Goal: Information Seeking & Learning: Find contact information

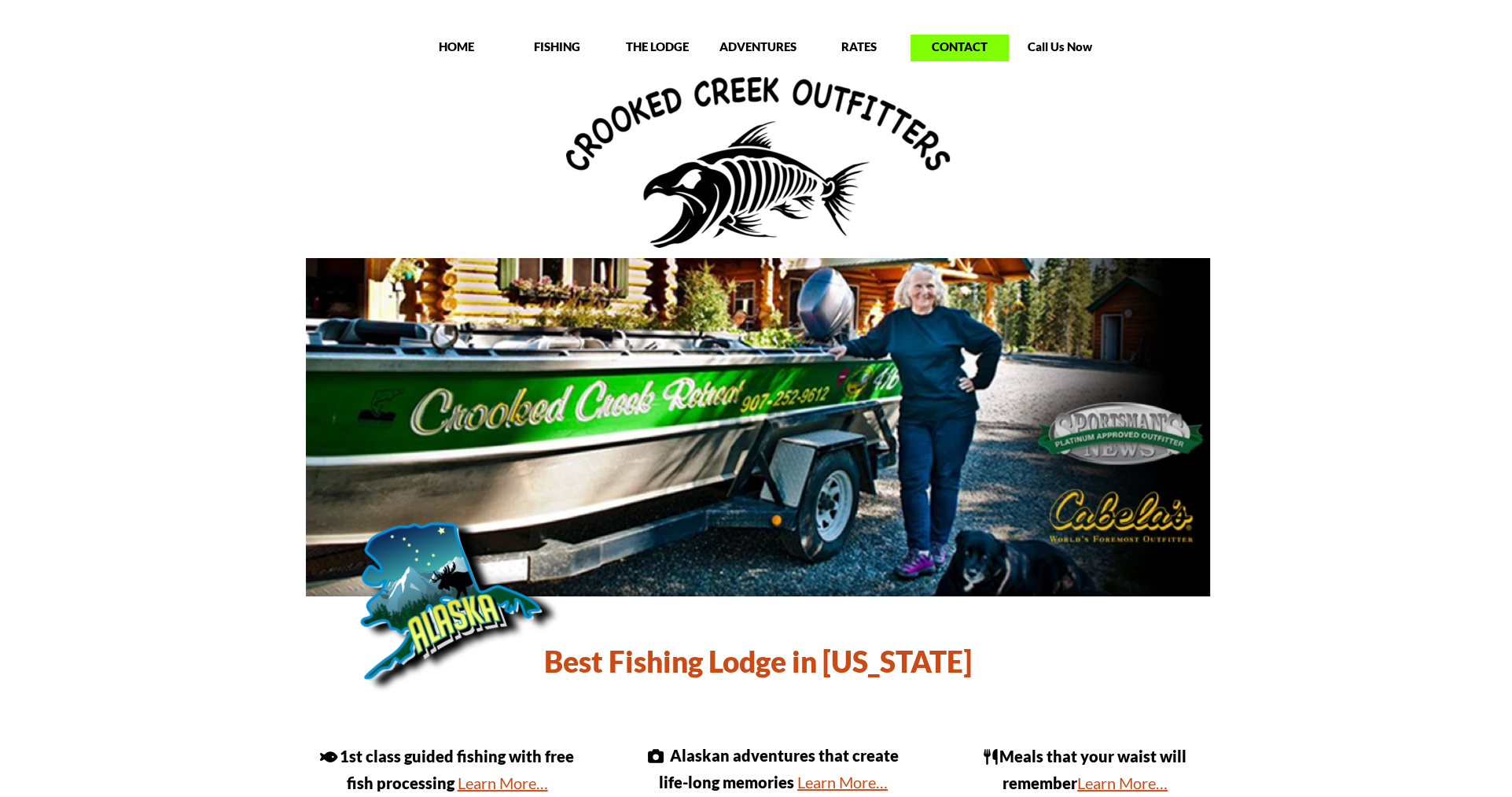
click at [950, 49] on p "CONTACT" at bounding box center [960, 46] width 98 height 16
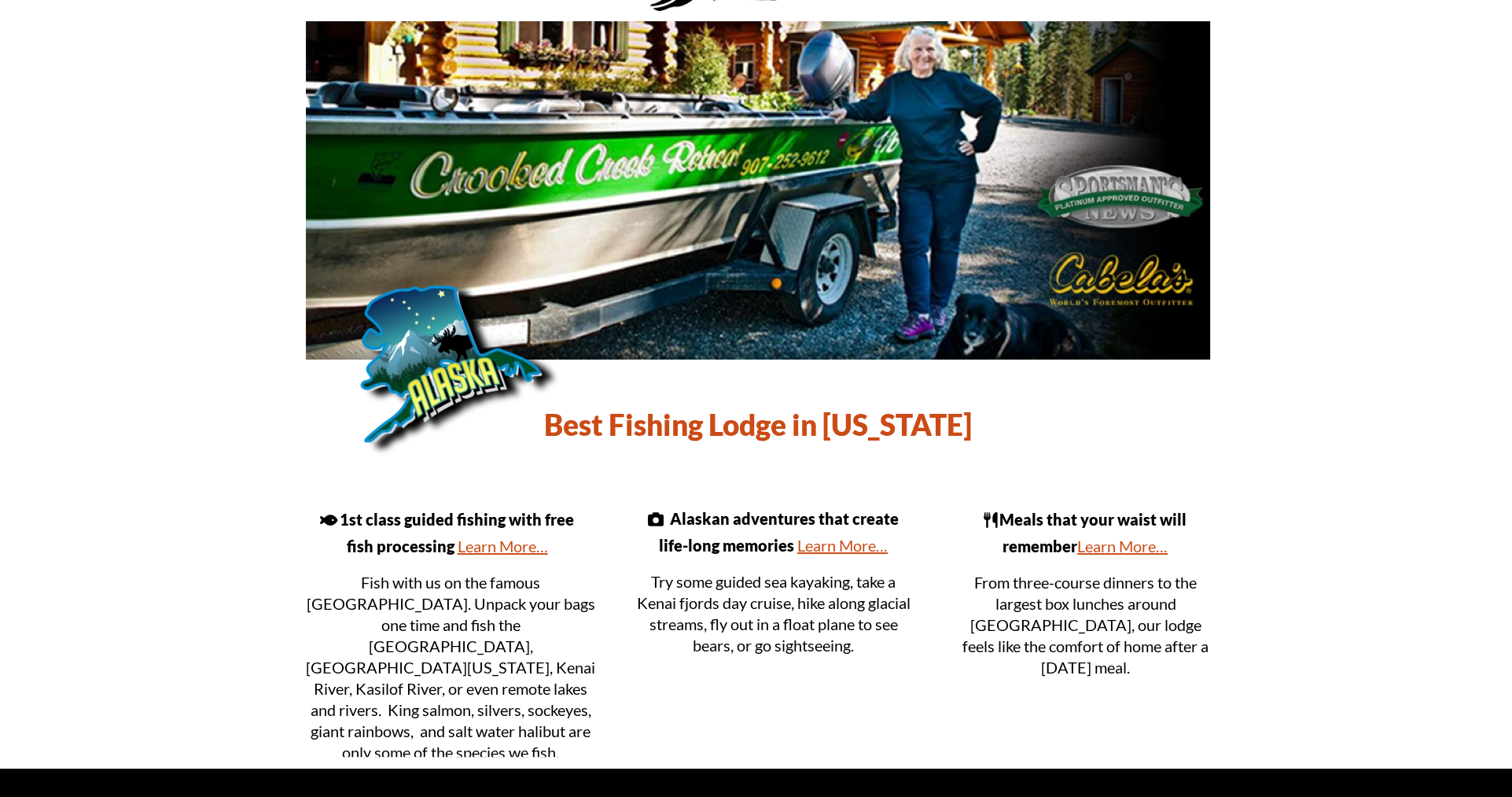
scroll to position [199, 0]
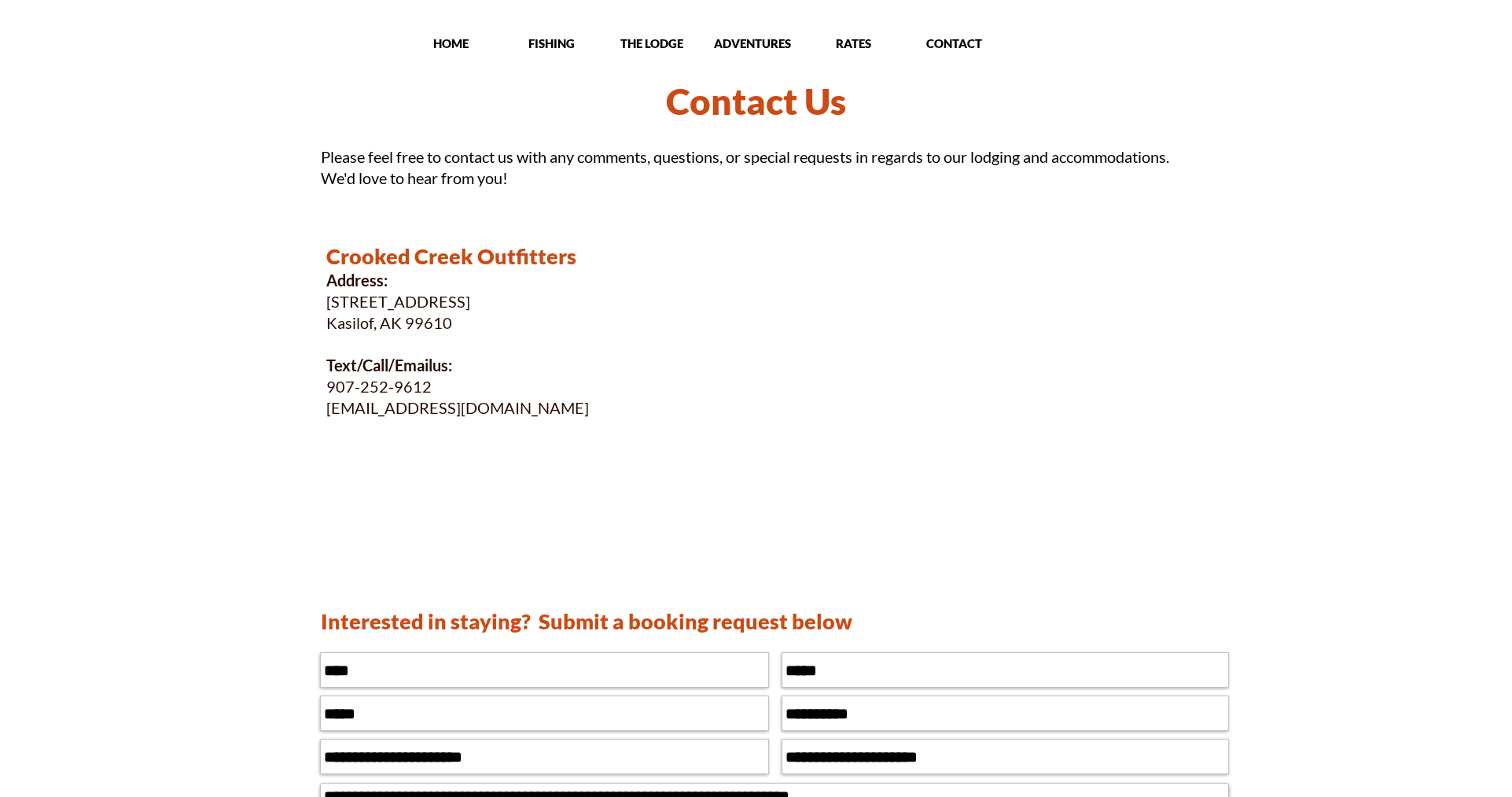
drag, startPoint x: 328, startPoint y: 410, endPoint x: 574, endPoint y: 413, distance: 246.0
click at [574, 413] on p "crookedcreekretreat@gmail.com" at bounding box center [562, 408] width 472 height 21
copy p "crookedcreekretreat@gmail.com"
click at [328, 389] on p "907- 252-9612" at bounding box center [562, 386] width 472 height 21
drag, startPoint x: 327, startPoint y: 388, endPoint x: 432, endPoint y: 387, distance: 105.0
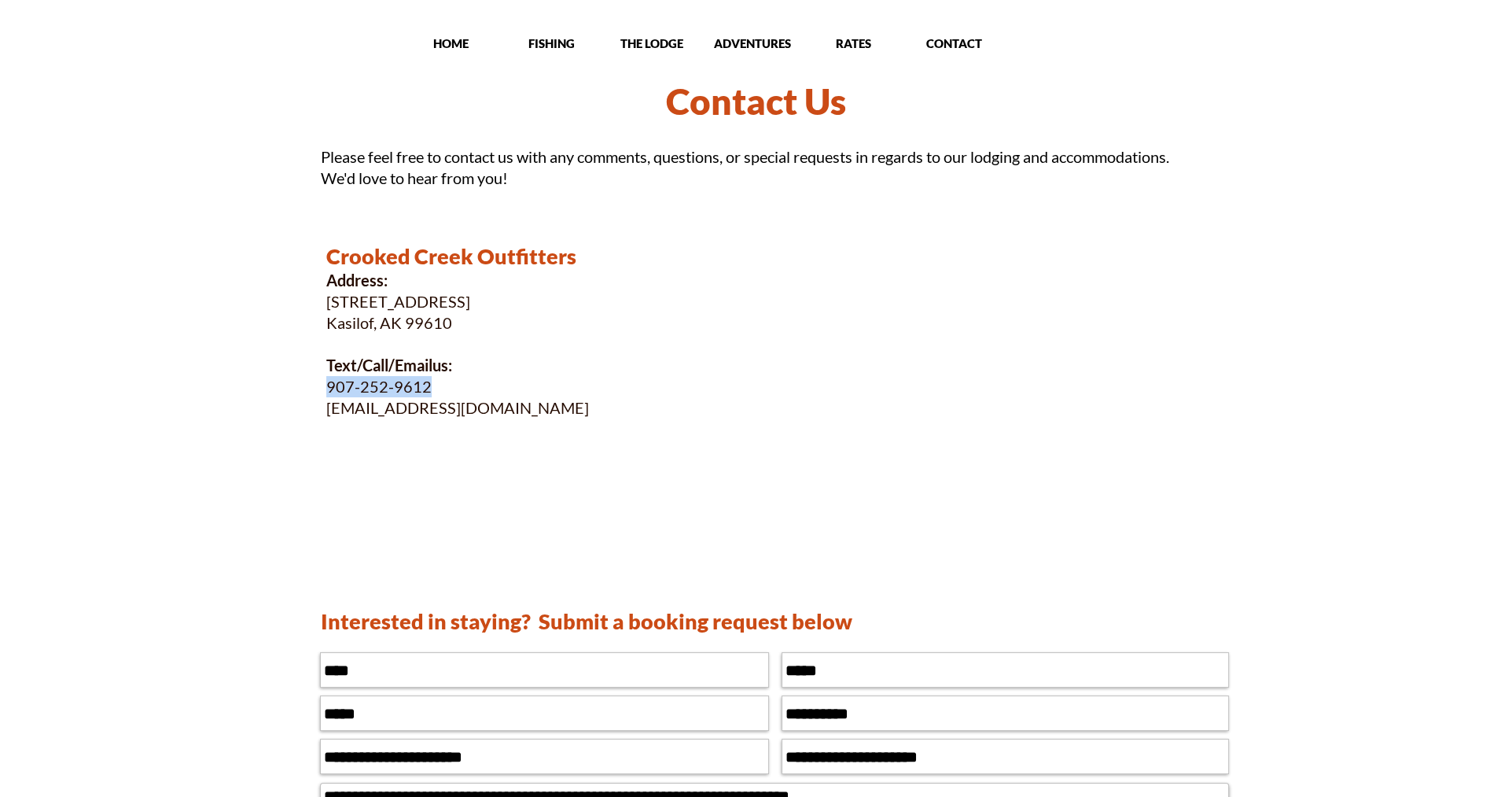
click at [432, 387] on p "907- 252-9612" at bounding box center [562, 386] width 472 height 21
copy p "907- 252-9612"
drag, startPoint x: 327, startPoint y: 299, endPoint x: 461, endPoint y: 332, distance: 138.0
click at [461, 332] on div "Crooked Creek Outfitters Address: 59325 Sterling Highway Kasilof, AK 99610 Text…" at bounding box center [562, 411] width 472 height 337
copy div "59325 Sterling Highway Kasilof, AK 99610"
